Goal: Task Accomplishment & Management: Complete application form

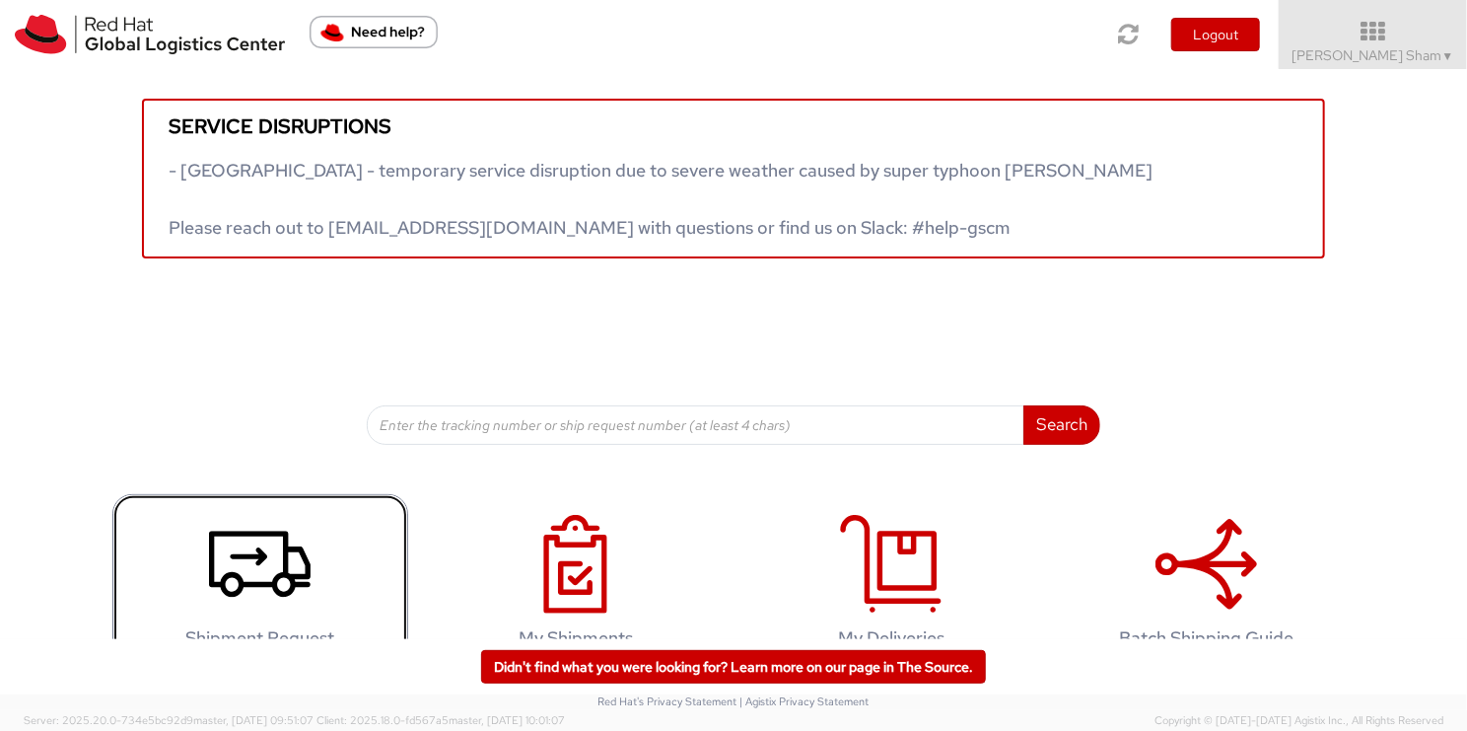
click at [248, 582] on use at bounding box center [260, 563] width 102 height 66
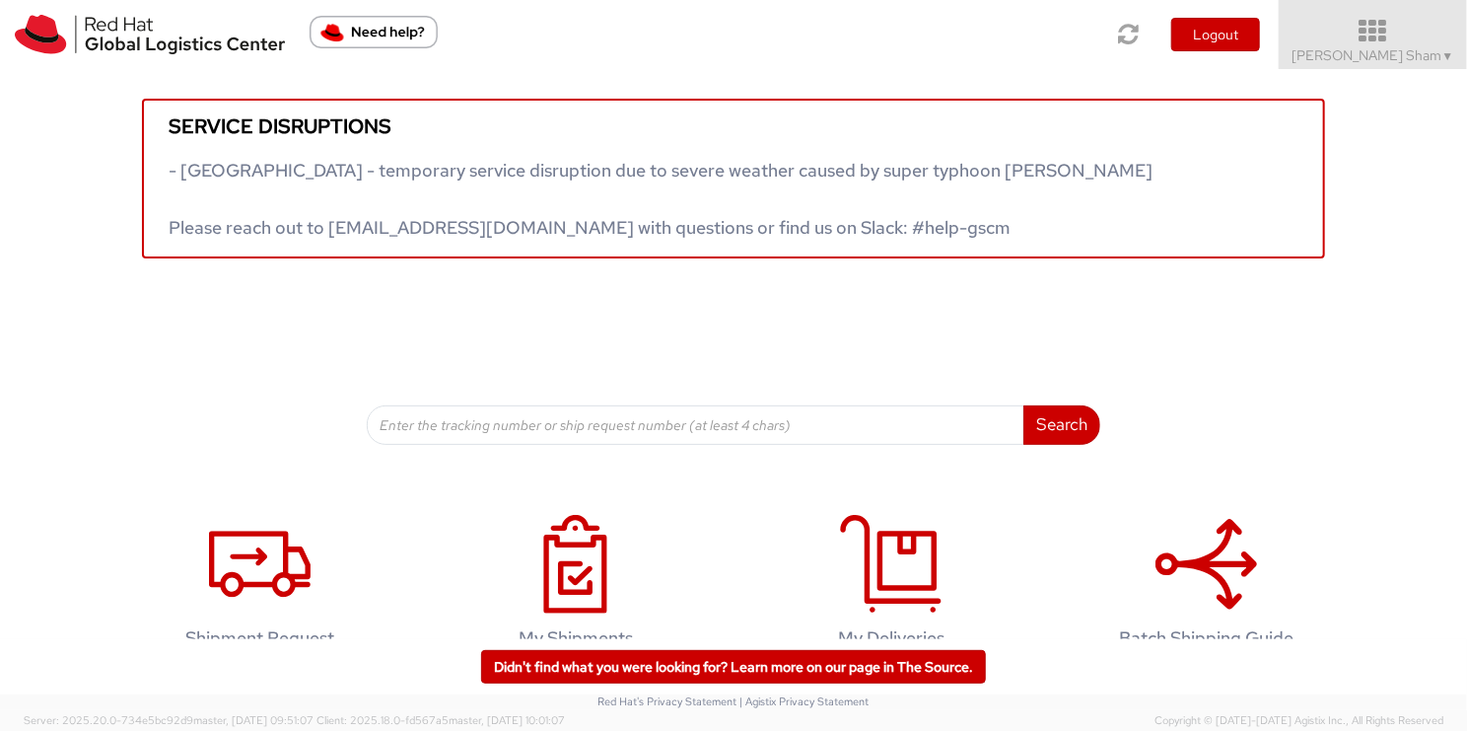
click at [1405, 31] on icon at bounding box center [1373, 32] width 217 height 28
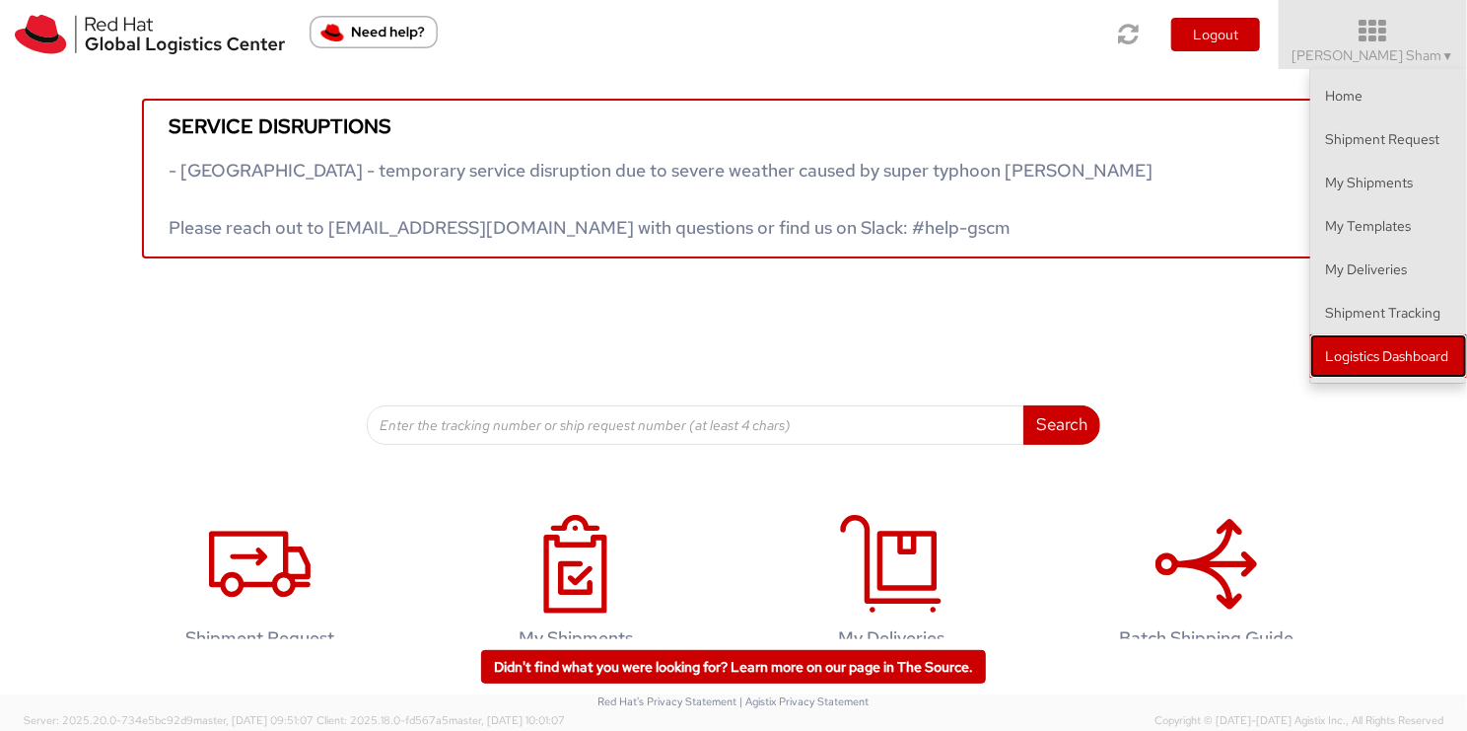
click at [1408, 363] on link "Logistics Dashboard" at bounding box center [1388, 355] width 157 height 43
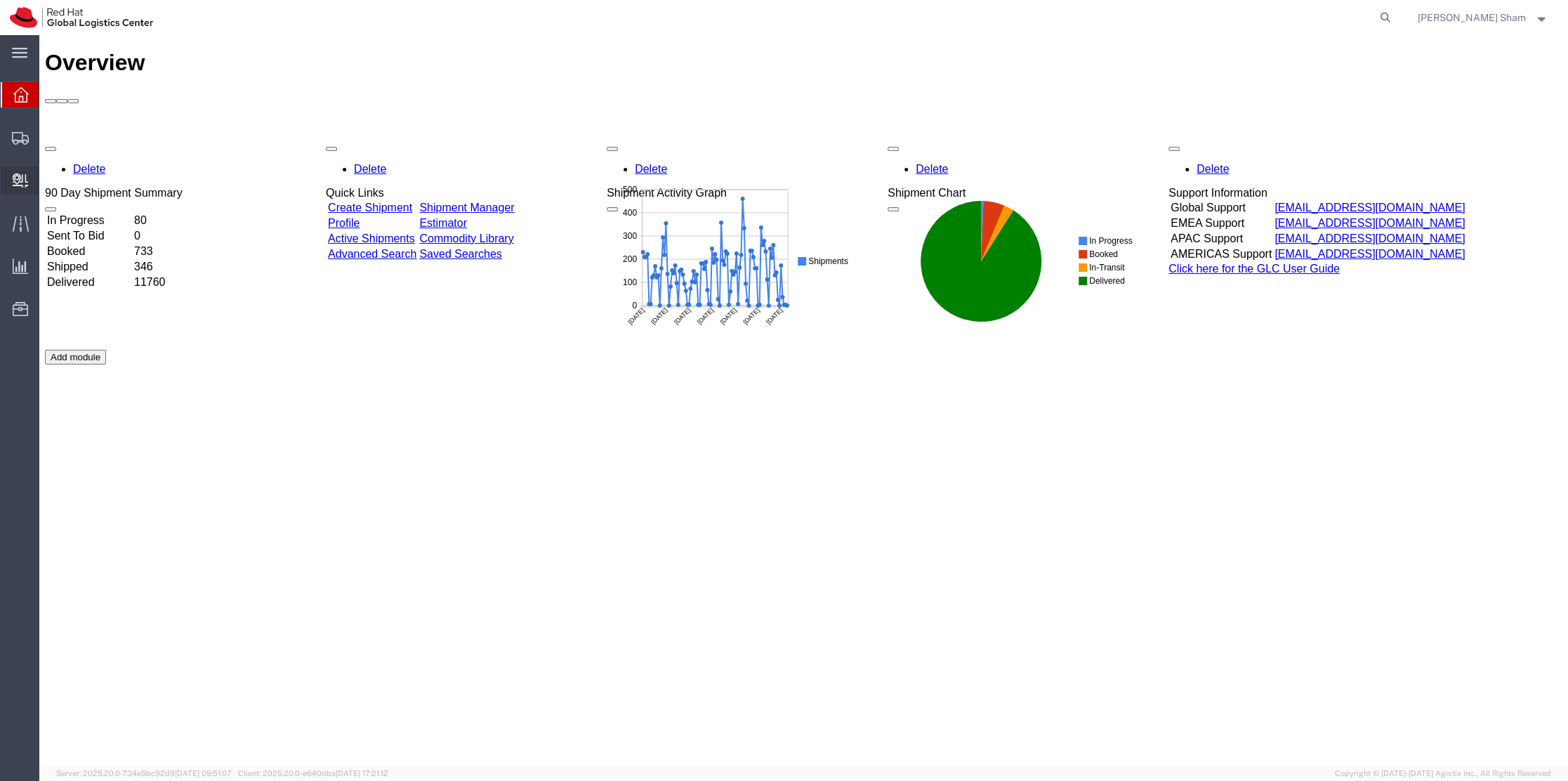
click at [0, 0] on span "Create Delivery" at bounding box center [0, 0] width 0 height 0
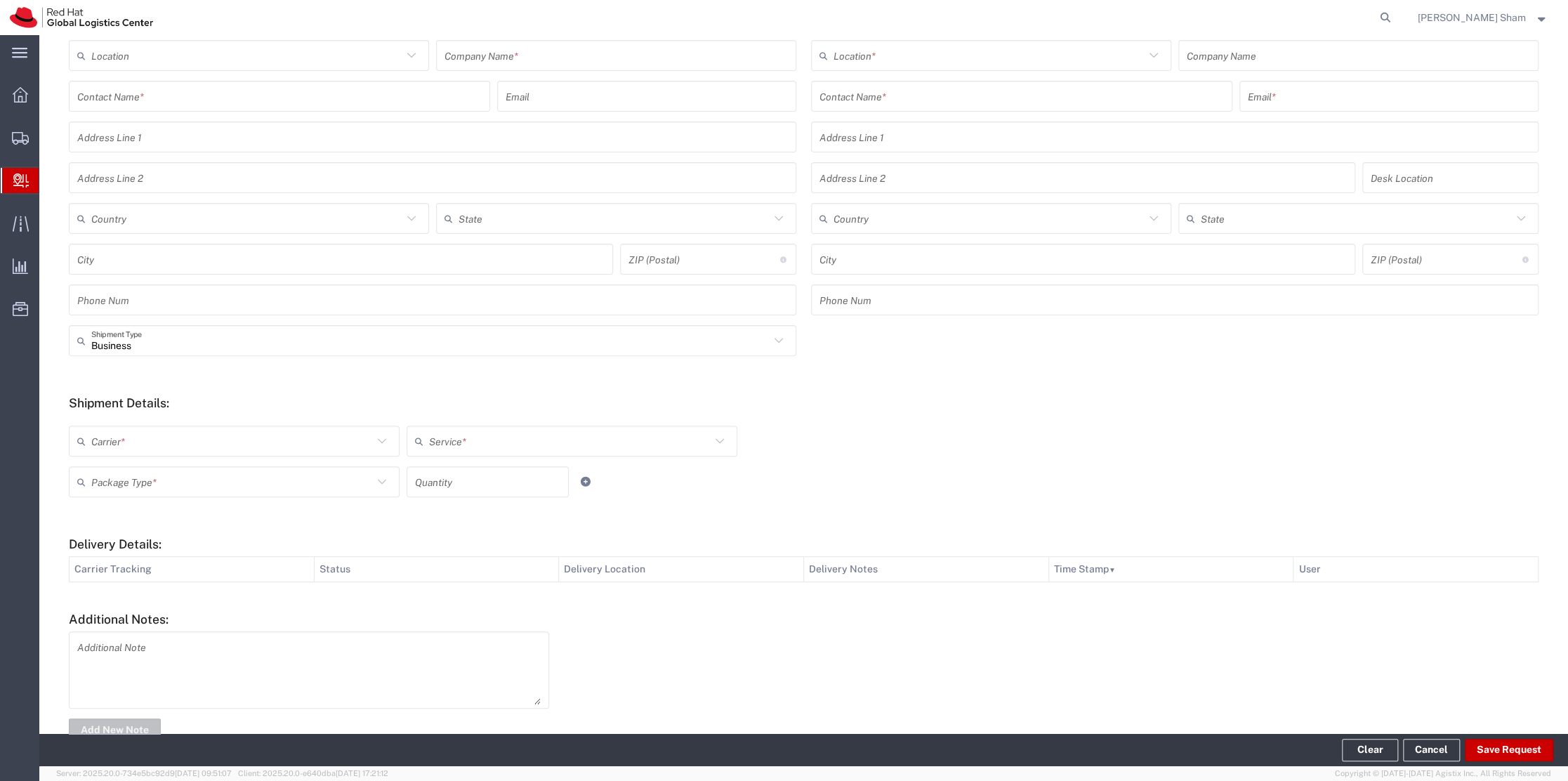
scroll to position [224, 0]
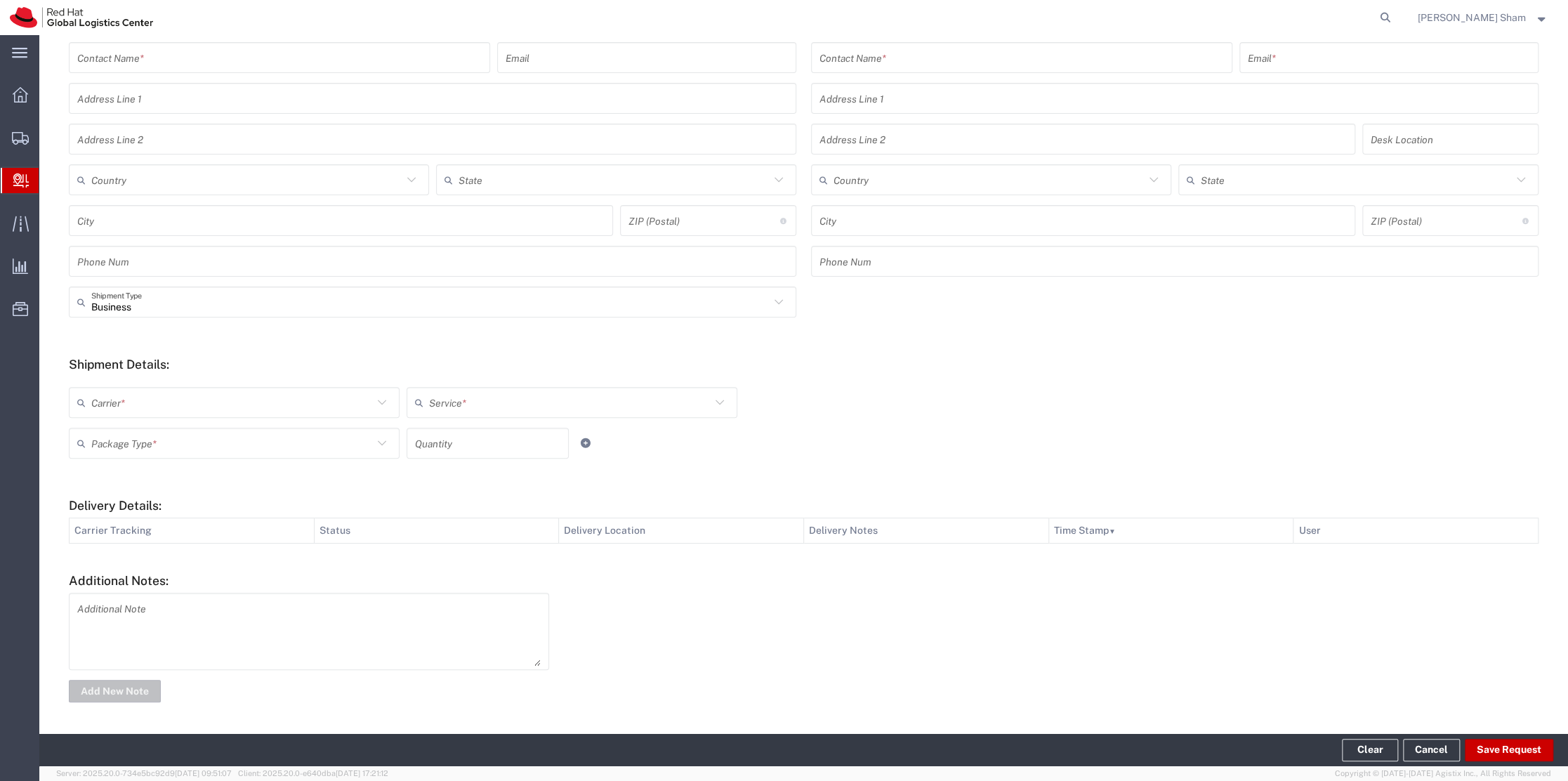
click at [382, 409] on icon at bounding box center [382, 403] width 19 height 19
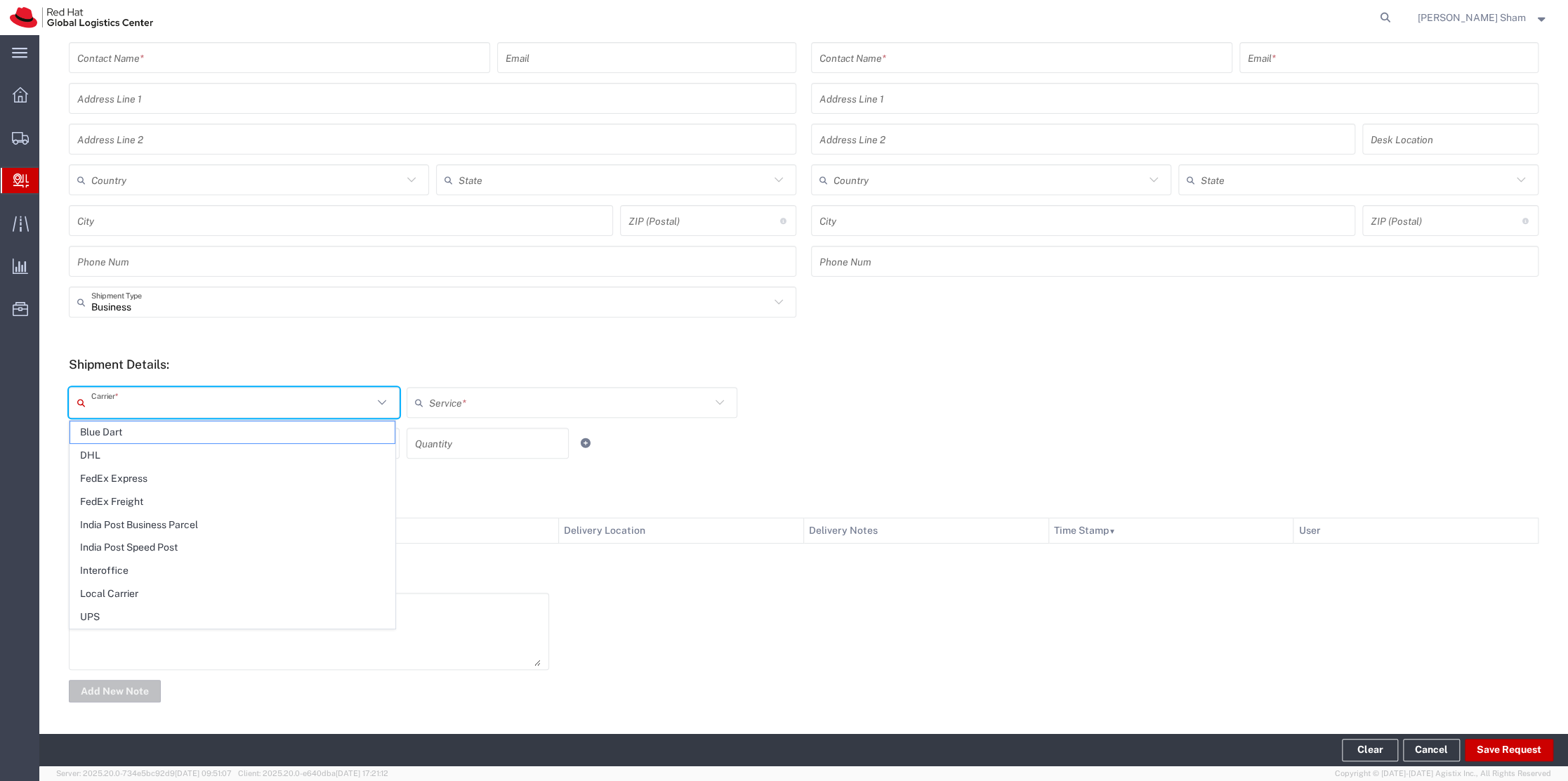
click at [378, 406] on icon at bounding box center [382, 403] width 19 height 19
click at [712, 401] on icon at bounding box center [720, 403] width 19 height 19
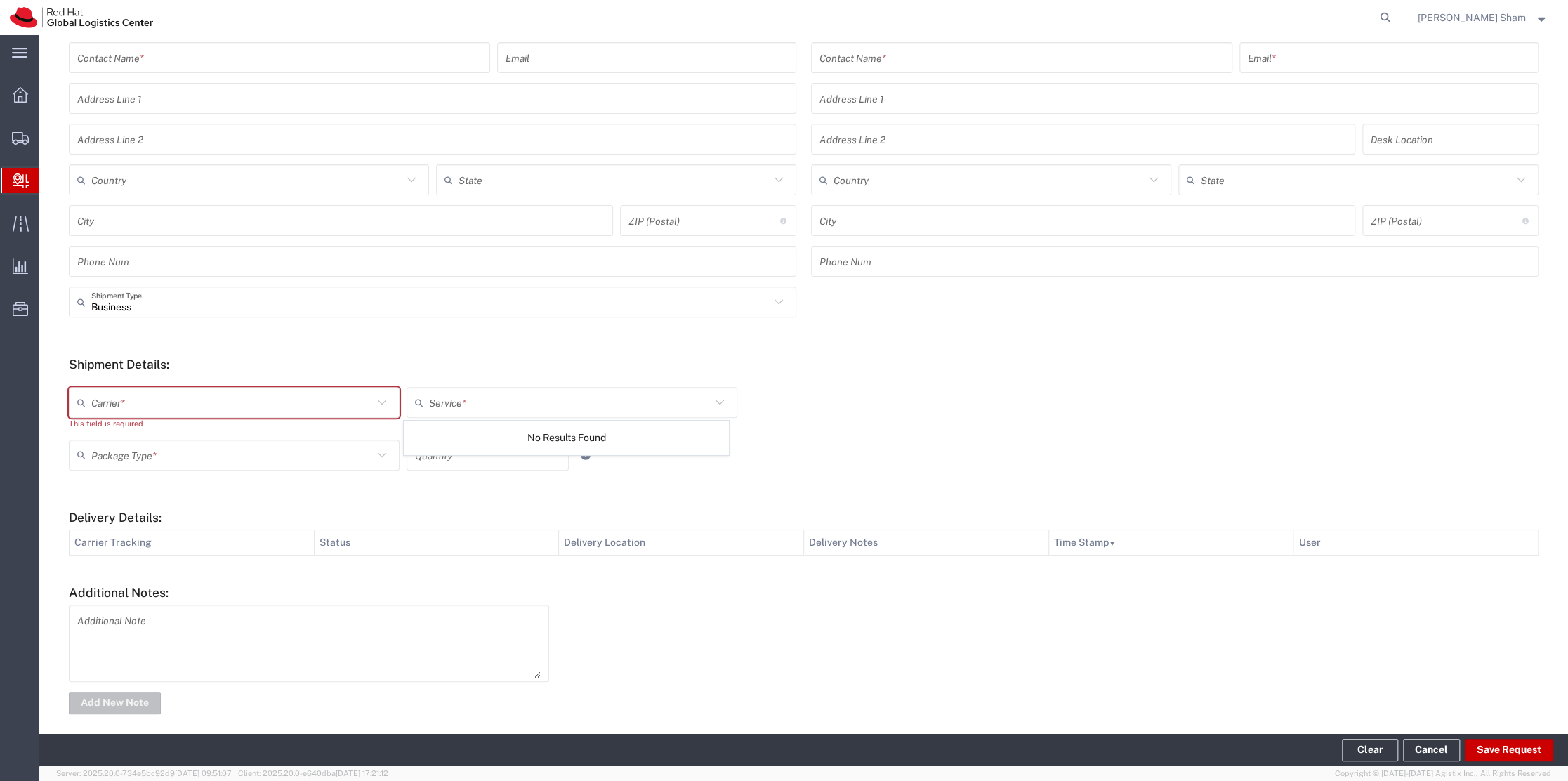
click at [373, 401] on icon at bounding box center [382, 403] width 19 height 19
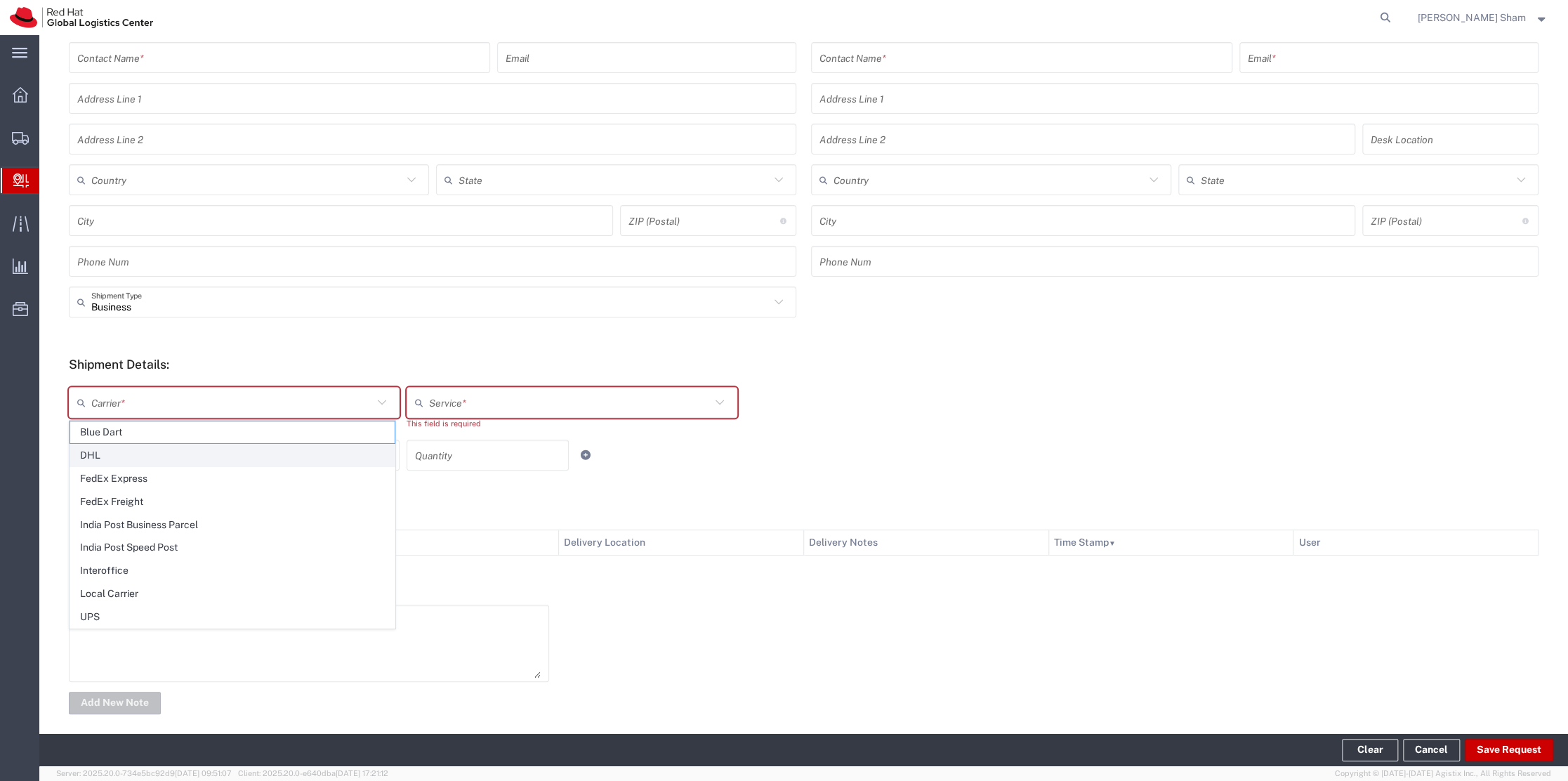
click at [210, 463] on span "DHL" at bounding box center [232, 455] width 324 height 22
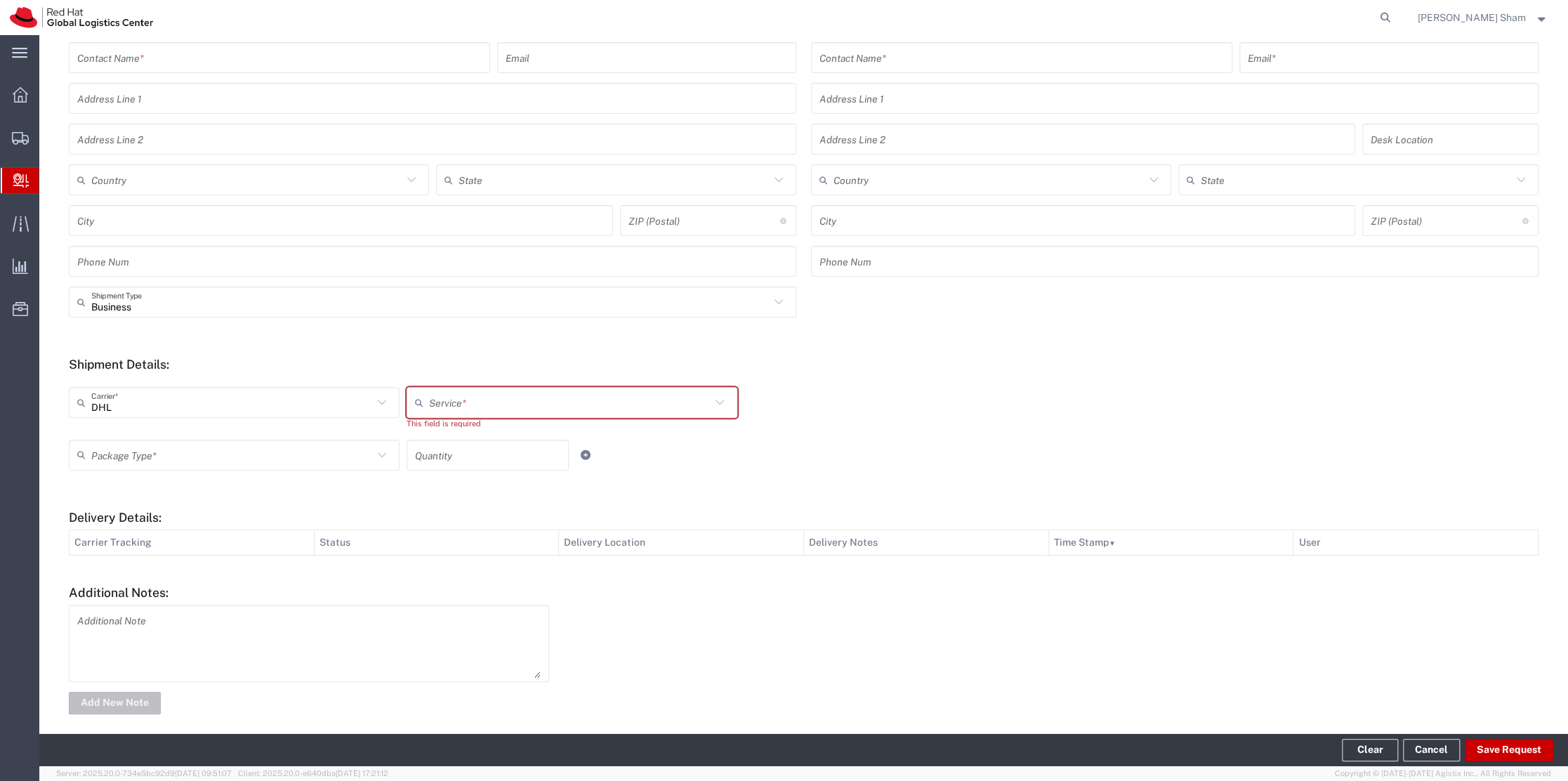
click at [378, 405] on icon at bounding box center [382, 403] width 19 height 19
click at [257, 457] on span "Blue Dart" at bounding box center [232, 455] width 324 height 22
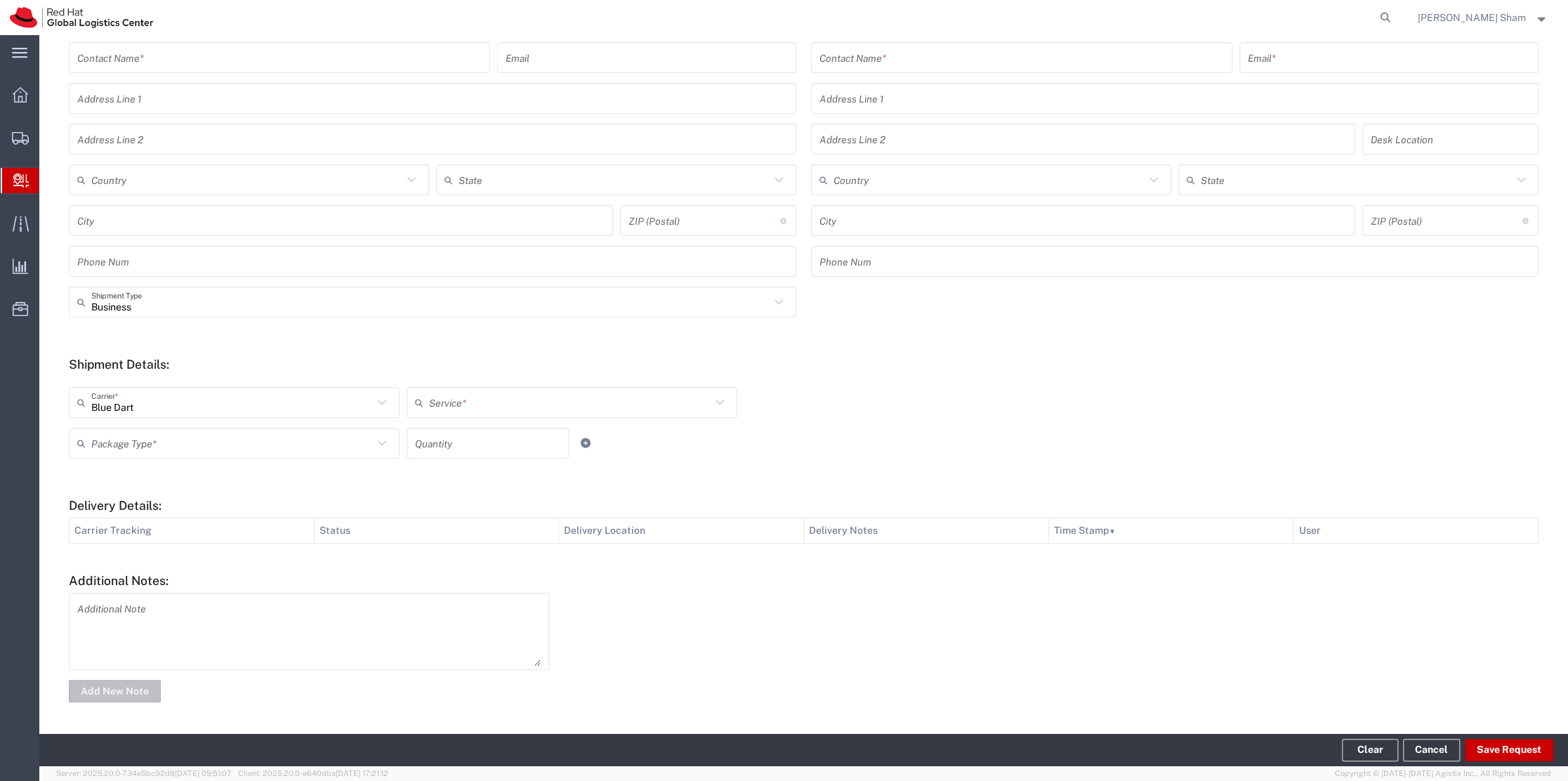
click at [716, 403] on icon at bounding box center [720, 402] width 9 height 5
click at [744, 351] on form "Ship From Please, fill at least one: 'Company Name' or 'Contact Name' Location …" at bounding box center [804, 336] width 1470 height 740
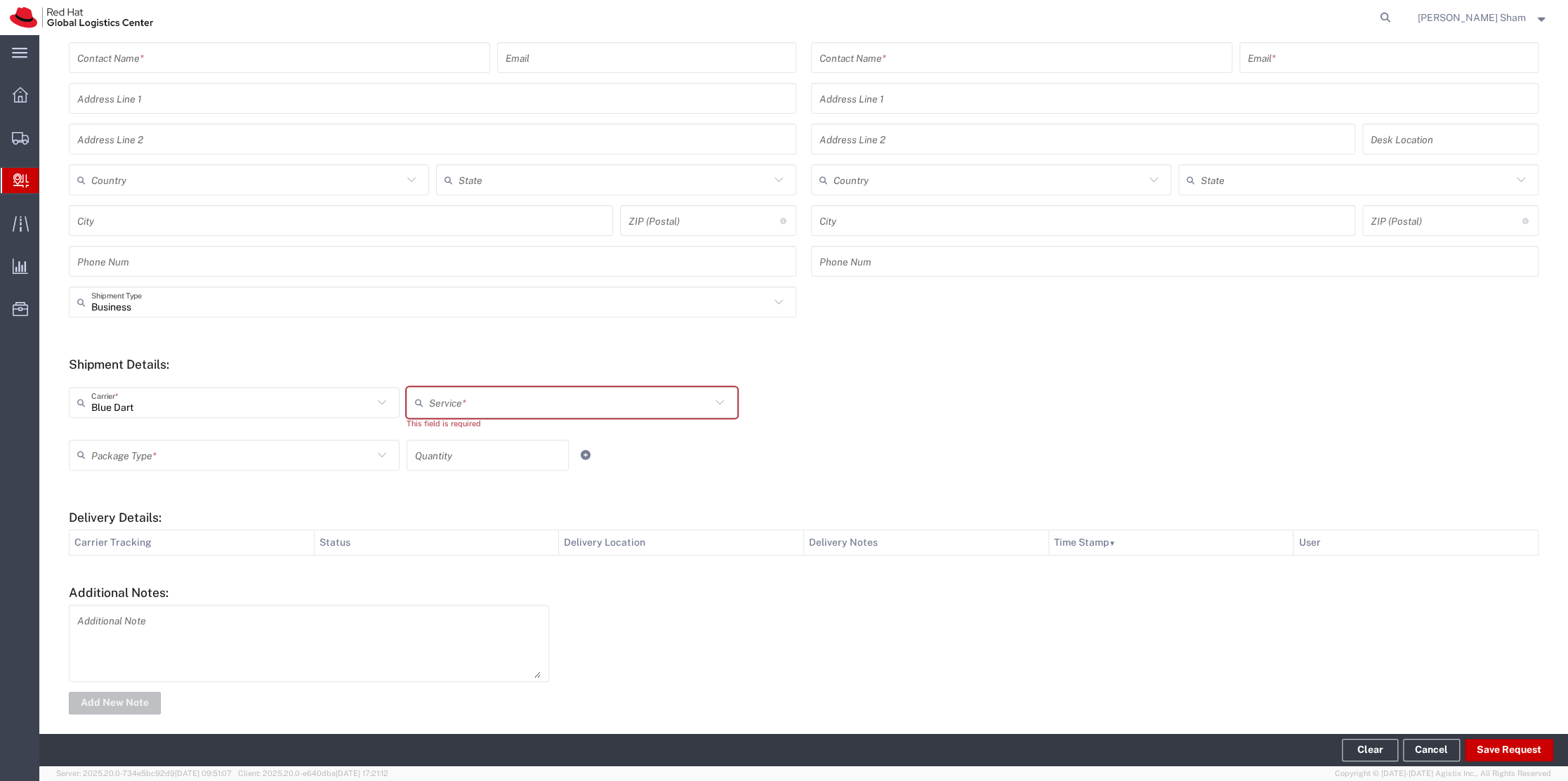
click at [382, 402] on icon at bounding box center [382, 403] width 19 height 19
click at [239, 593] on span "Local Carrier" at bounding box center [232, 594] width 324 height 22
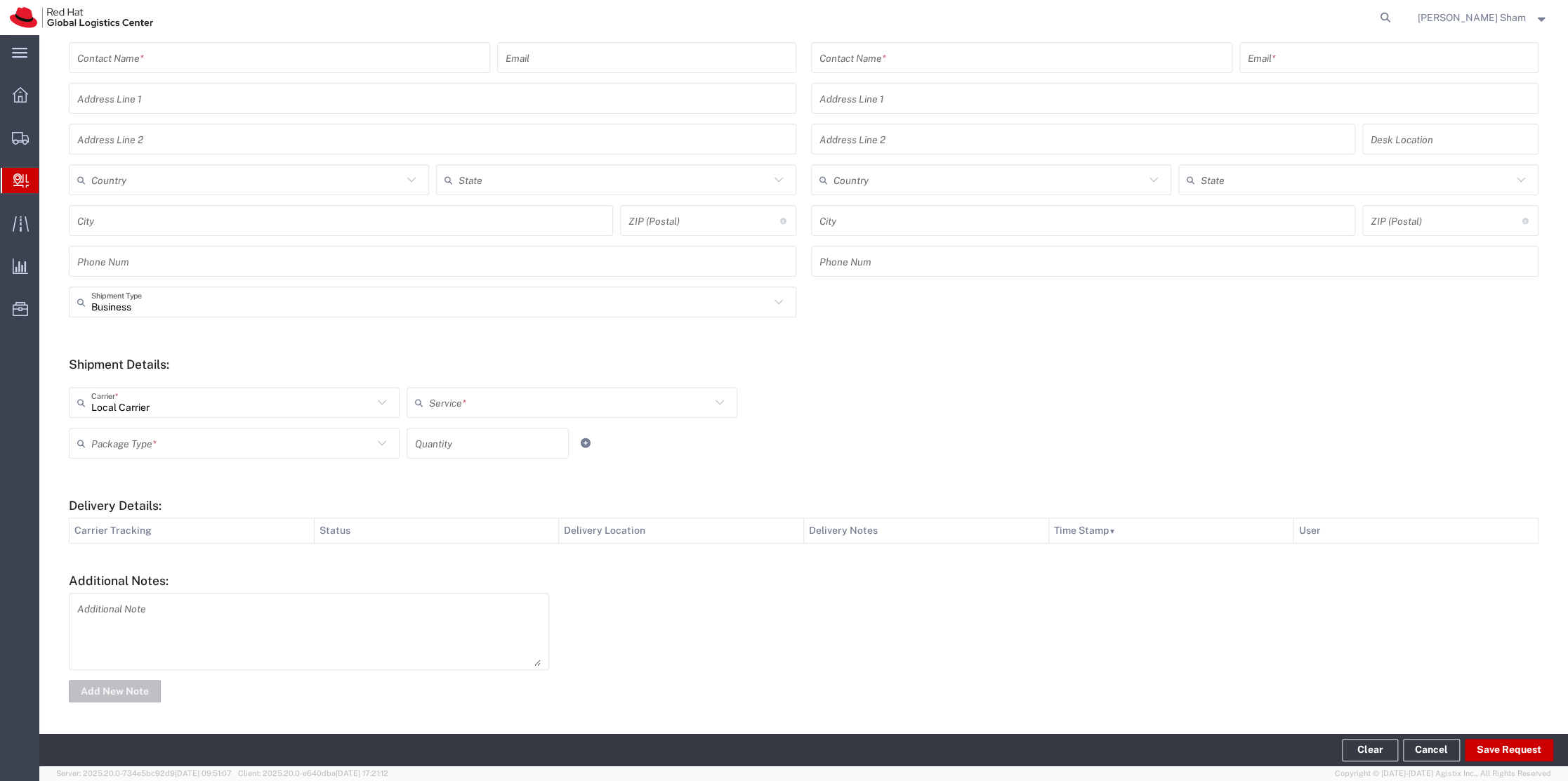
click at [720, 400] on icon at bounding box center [720, 403] width 19 height 19
click at [717, 398] on icon at bounding box center [720, 403] width 19 height 19
click at [375, 446] on icon at bounding box center [382, 443] width 19 height 19
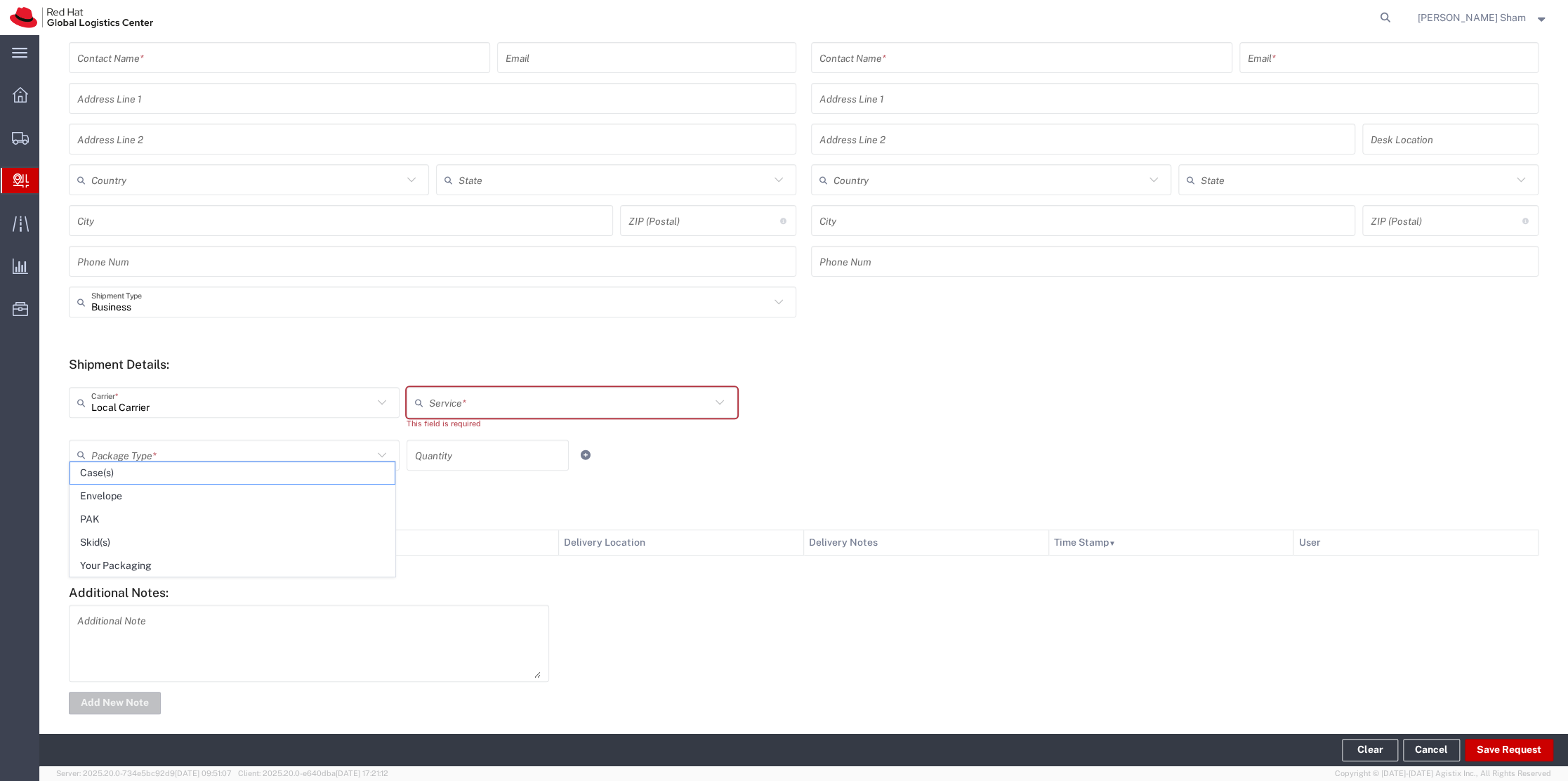
click at [375, 446] on icon at bounding box center [382, 455] width 19 height 19
click at [550, 455] on input "number" at bounding box center [488, 455] width 145 height 25
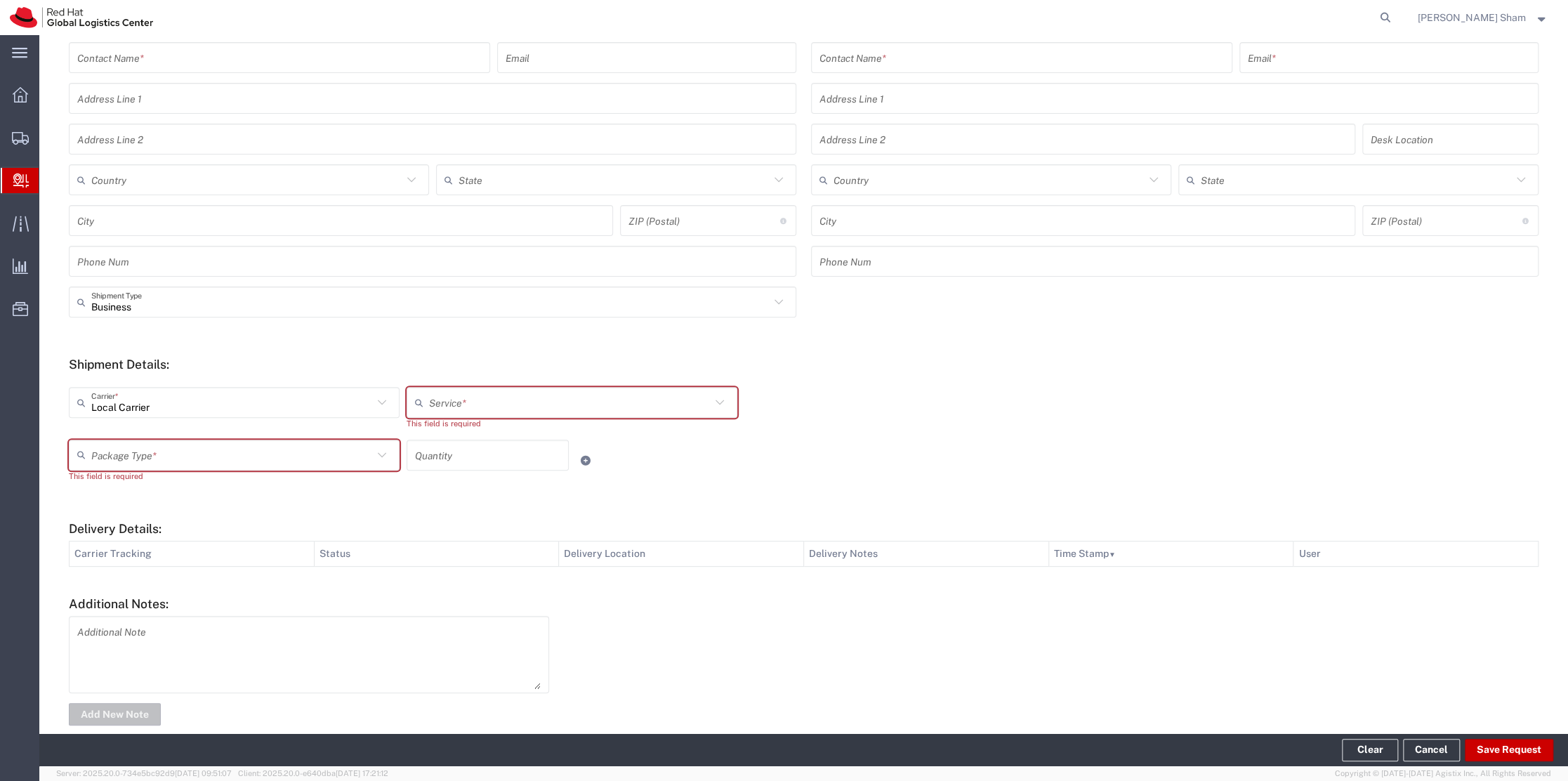
click at [378, 400] on icon at bounding box center [382, 402] width 9 height 5
type input "Local Carrier"
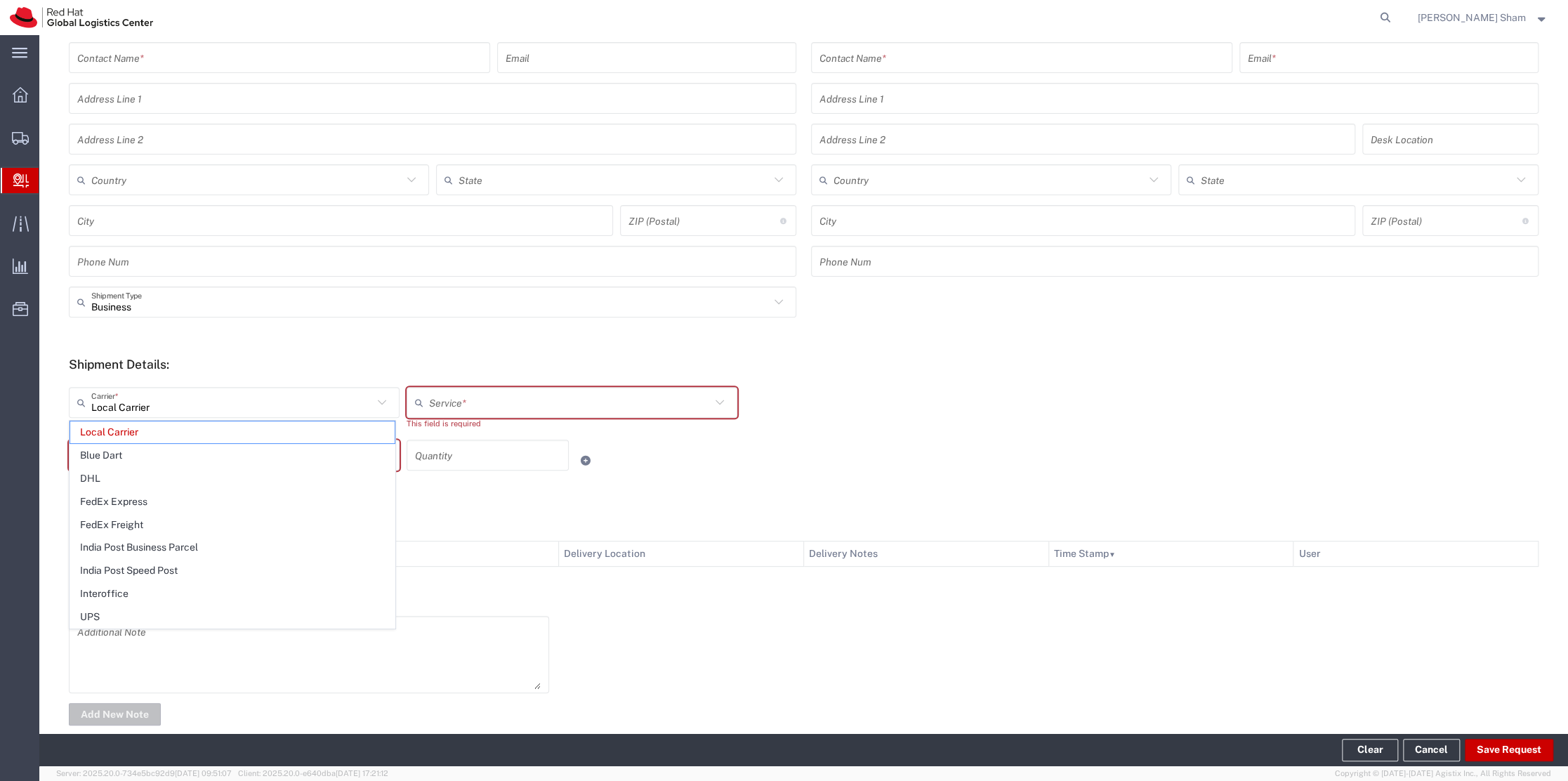
click at [390, 398] on div "Local Carrier Carrier *" at bounding box center [234, 402] width 331 height 31
click at [385, 396] on icon at bounding box center [382, 403] width 19 height 19
click at [911, 371] on div "Shipment Details: Local Carrier Carrier * Local Carrier Blue Dart DHL FedEx Exp…" at bounding box center [804, 424] width 1470 height 135
